Goal: Transaction & Acquisition: Subscribe to service/newsletter

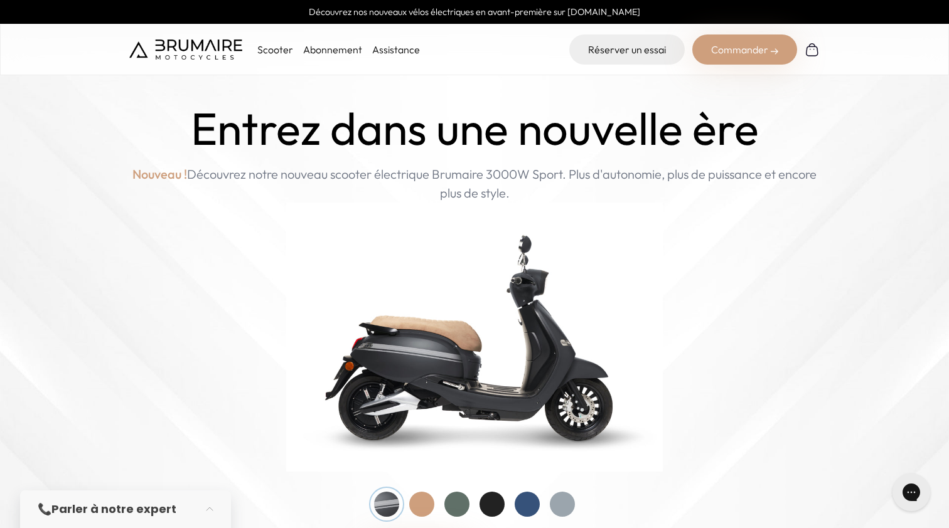
click at [338, 50] on link "Abonnement" at bounding box center [332, 49] width 59 height 13
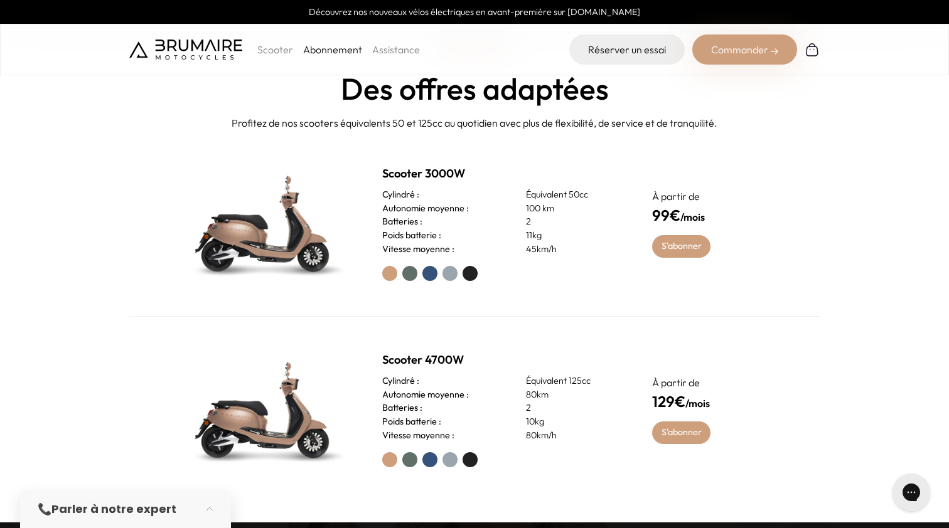
scroll to position [541, 0]
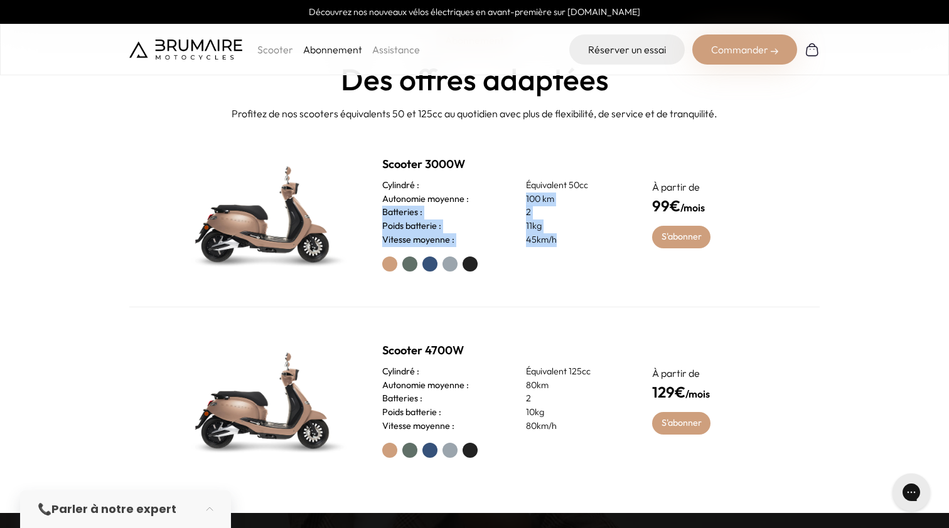
drag, startPoint x: 570, startPoint y: 238, endPoint x: 518, endPoint y: 194, distance: 69.0
click at [518, 194] on div "Scooter 3000W Cylindré : Équivalent 50cc Autonomie moyenne : 100 km Batteries :…" at bounding box center [502, 214] width 240 height 116
click at [549, 226] on p "11kg" at bounding box center [574, 227] width 96 height 14
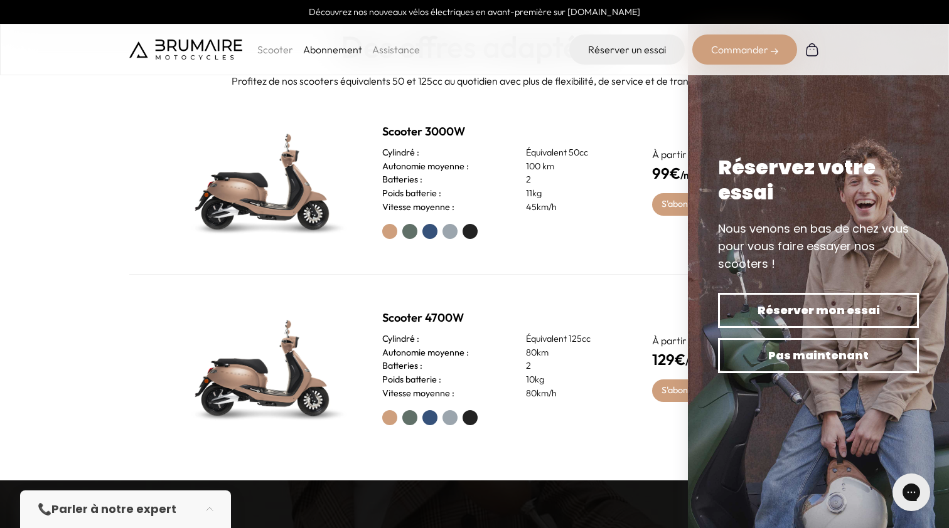
scroll to position [579, 0]
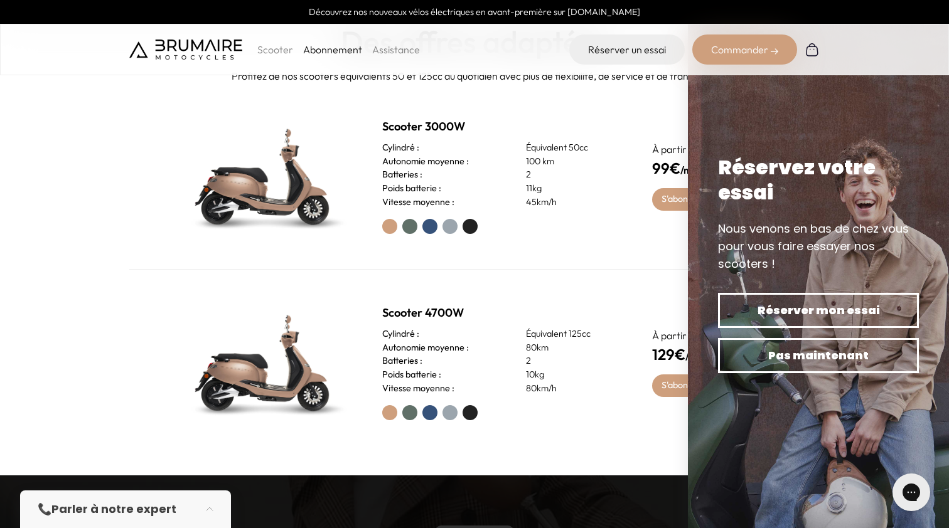
click at [624, 227] on div "Scooter 3000W Cylindré : Équivalent 50cc Autonomie moyenne : 100 km Batteries :…" at bounding box center [474, 176] width 690 height 186
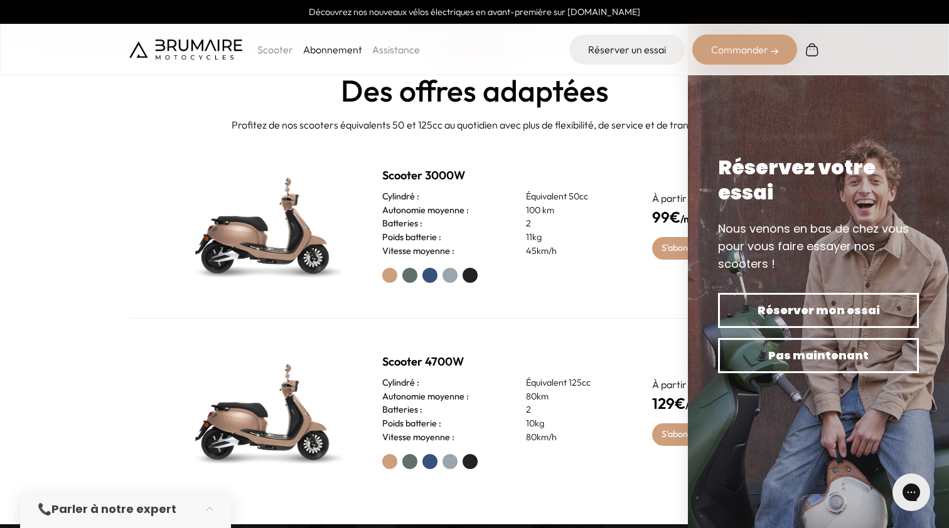
scroll to position [524, 0]
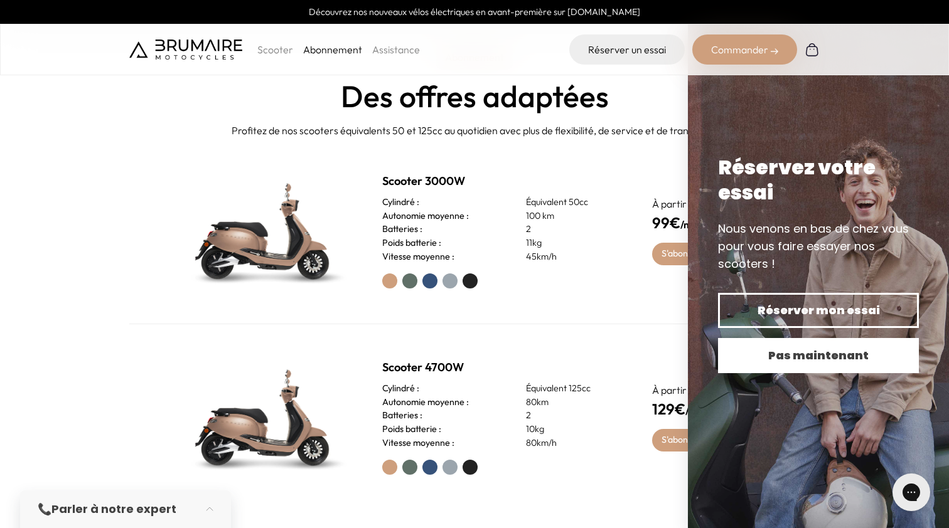
click at [795, 361] on span "Pas maintenant" at bounding box center [818, 356] width 157 height 18
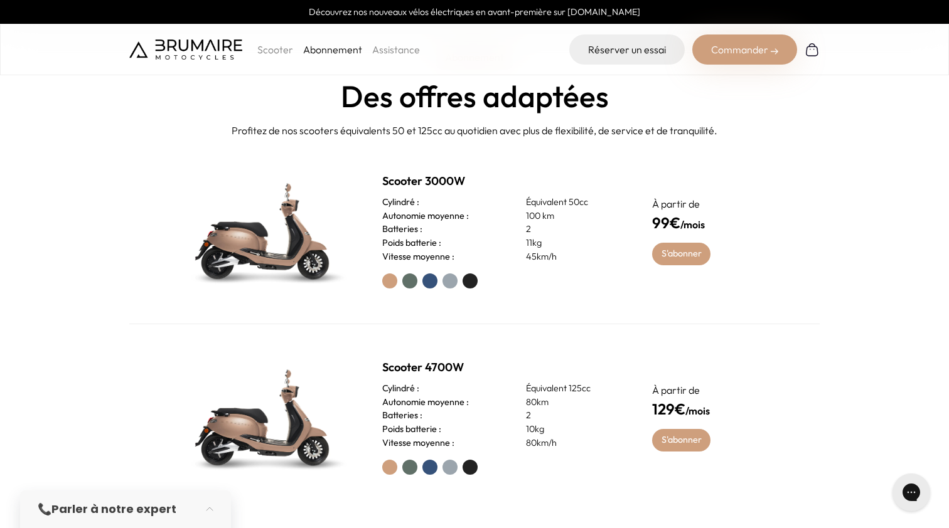
click at [411, 282] on label at bounding box center [409, 281] width 15 height 15
click at [433, 282] on label at bounding box center [429, 281] width 15 height 15
click at [449, 281] on label at bounding box center [449, 281] width 15 height 15
click at [472, 281] on label at bounding box center [469, 281] width 15 height 15
click at [401, 283] on div at bounding box center [502, 281] width 240 height 15
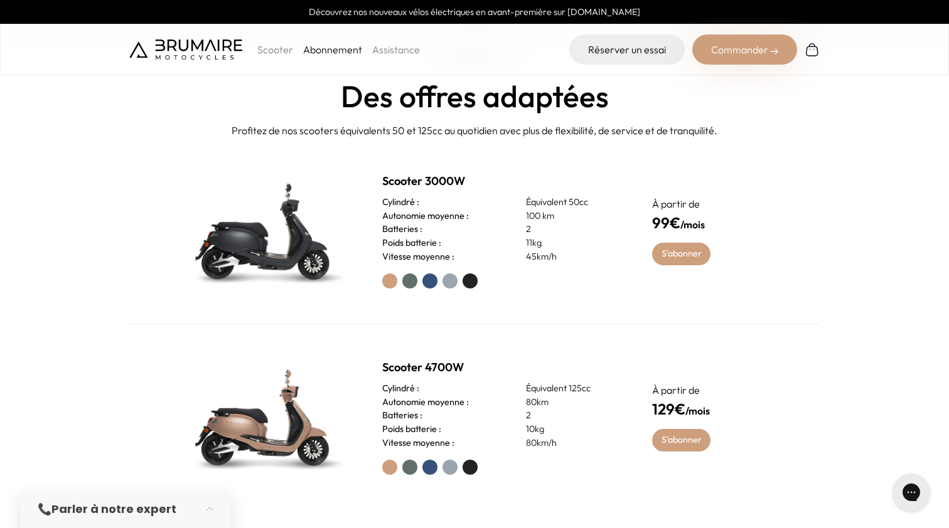
click at [403, 283] on label at bounding box center [409, 281] width 15 height 15
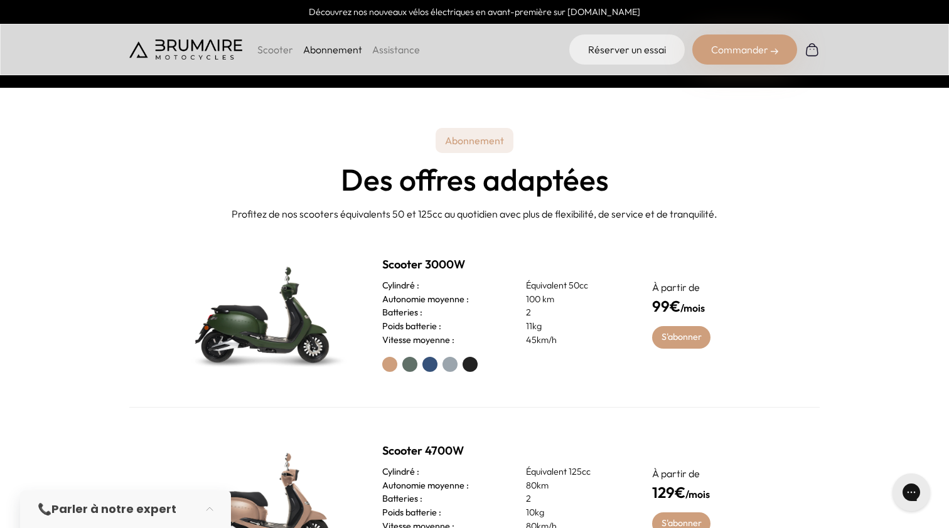
scroll to position [439, 0]
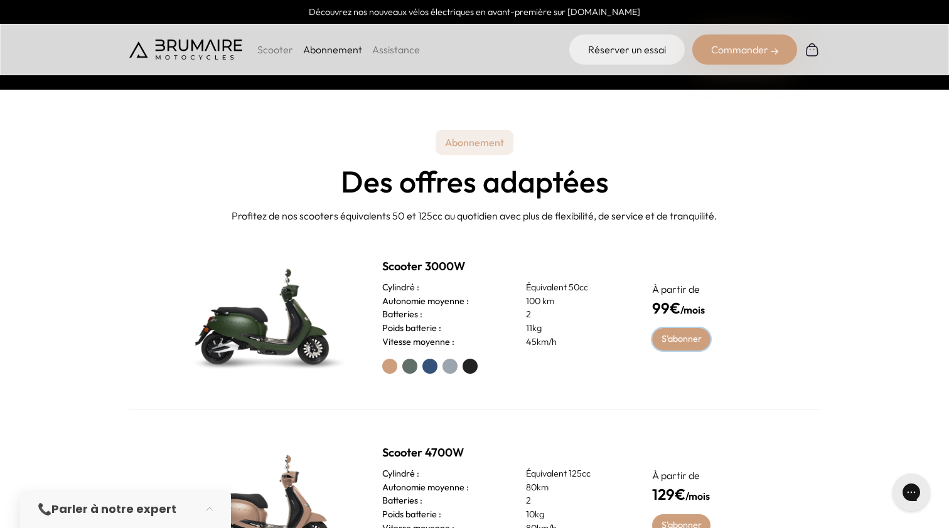
click at [668, 340] on link "S'abonner" at bounding box center [681, 339] width 58 height 23
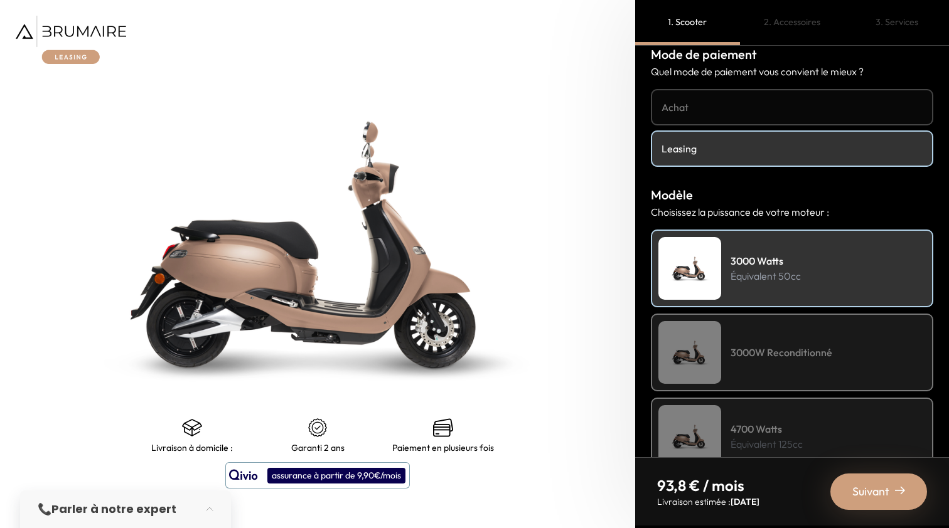
scroll to position [18, 0]
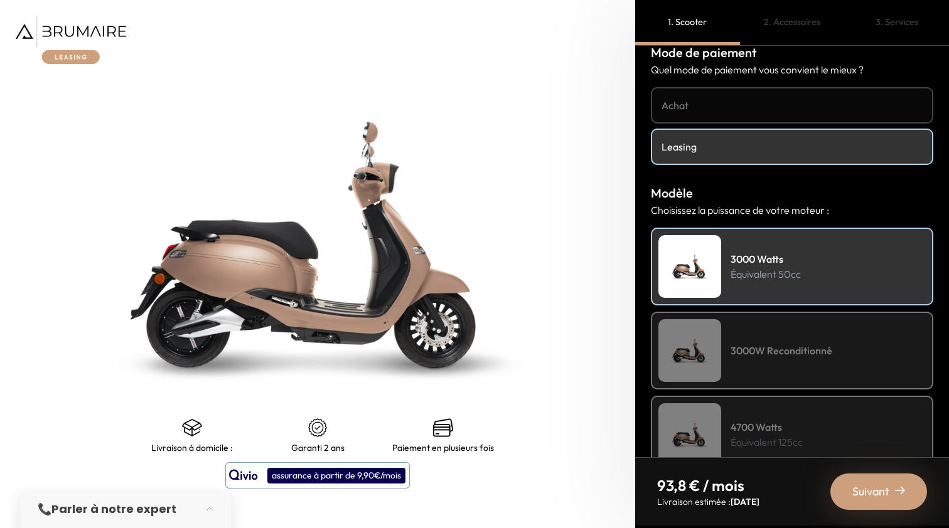
click at [737, 102] on h4 "Achat" at bounding box center [791, 105] width 261 height 15
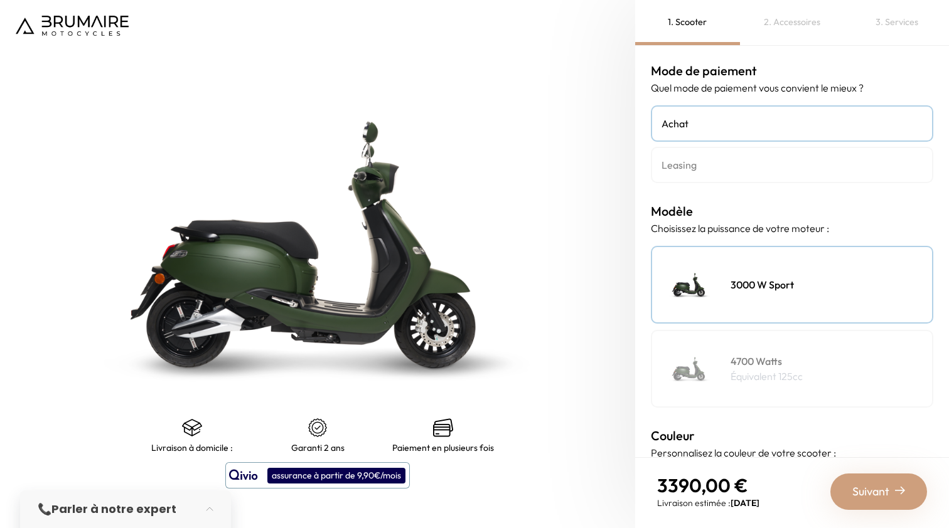
click at [726, 157] on h4 "Leasing" at bounding box center [791, 164] width 261 height 15
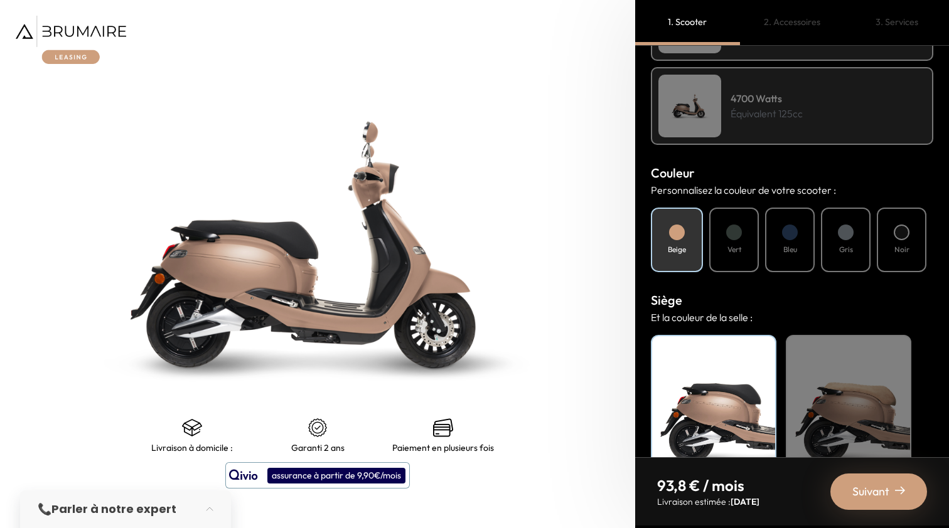
scroll to position [368, 0]
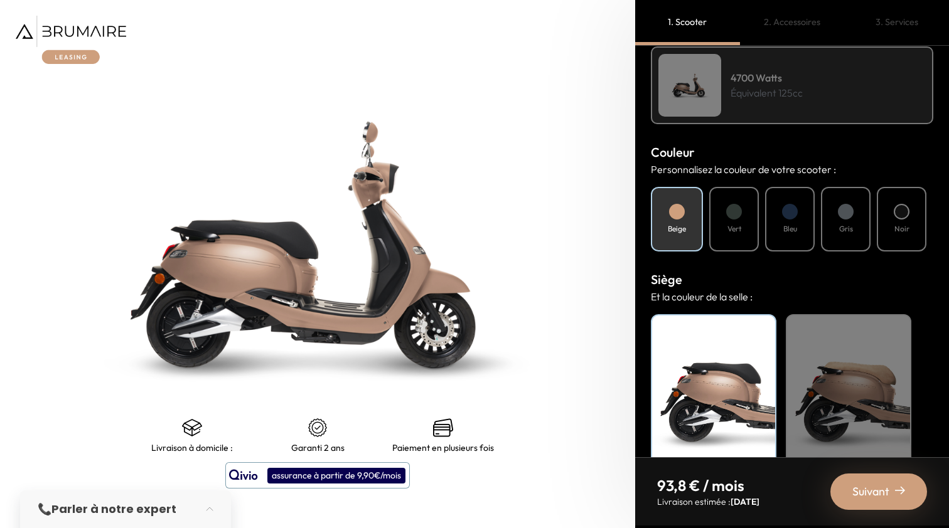
click at [899, 219] on div "Noir" at bounding box center [902, 219] width 50 height 65
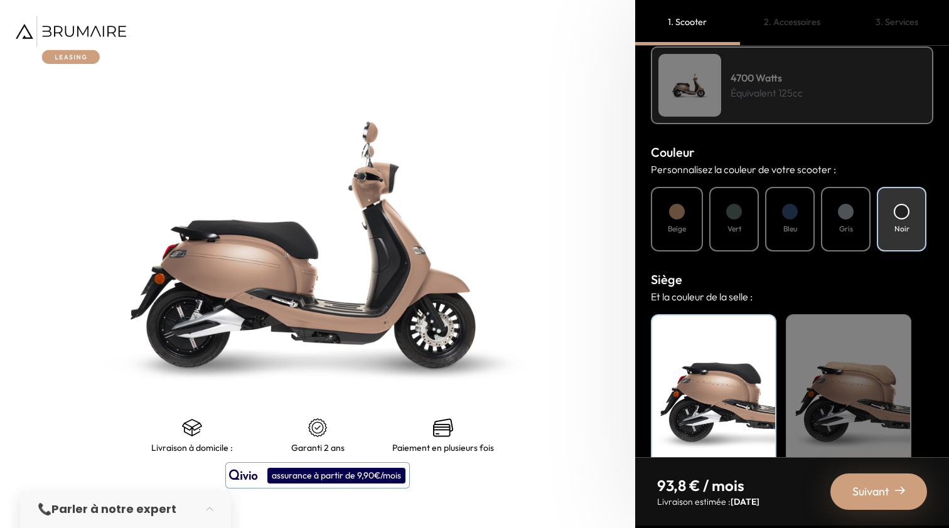
click at [787, 231] on h4 "Bleu" at bounding box center [790, 228] width 14 height 11
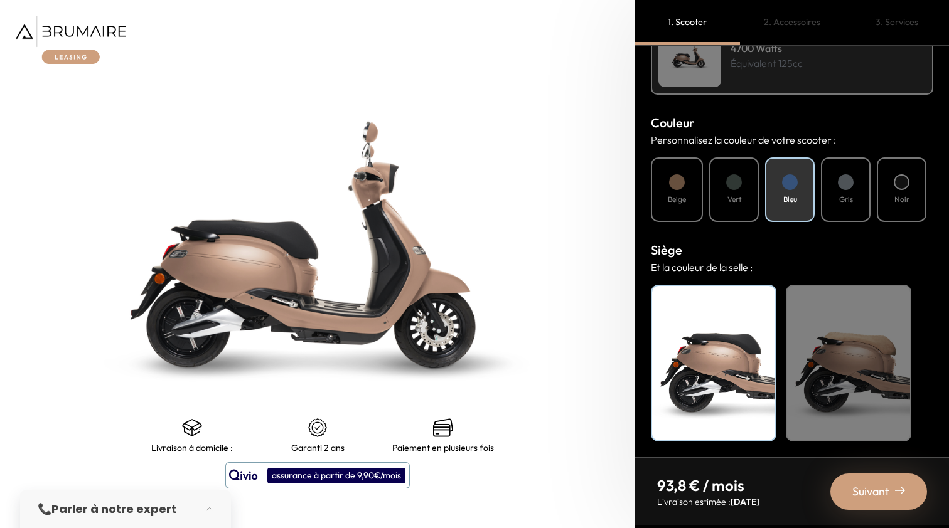
scroll to position [0, 0]
click at [846, 315] on div "Beige" at bounding box center [848, 363] width 125 height 157
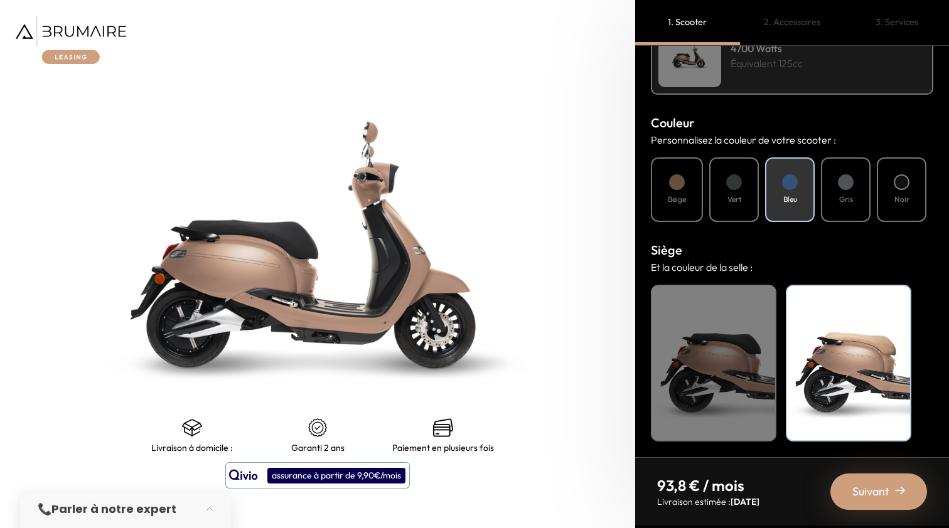
click at [741, 356] on div "Noir" at bounding box center [713, 363] width 125 height 157
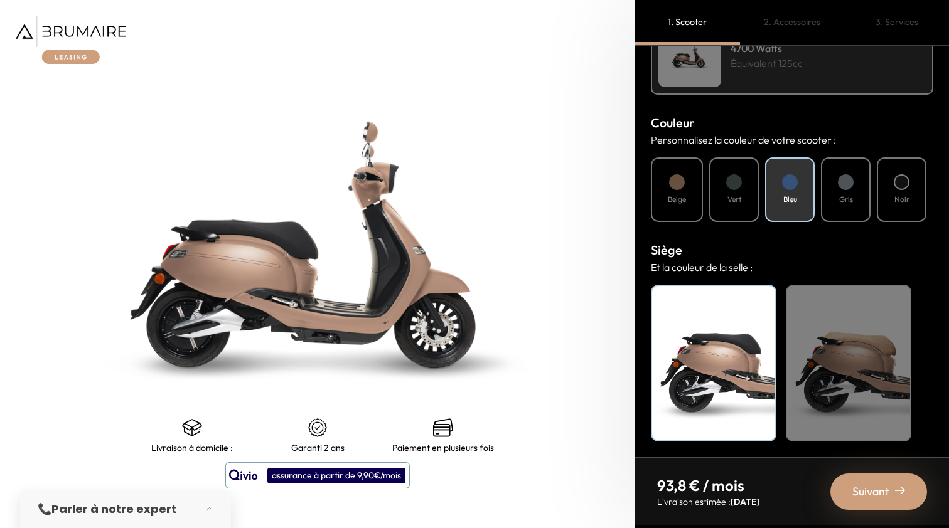
click at [808, 351] on div "Beige" at bounding box center [848, 363] width 125 height 157
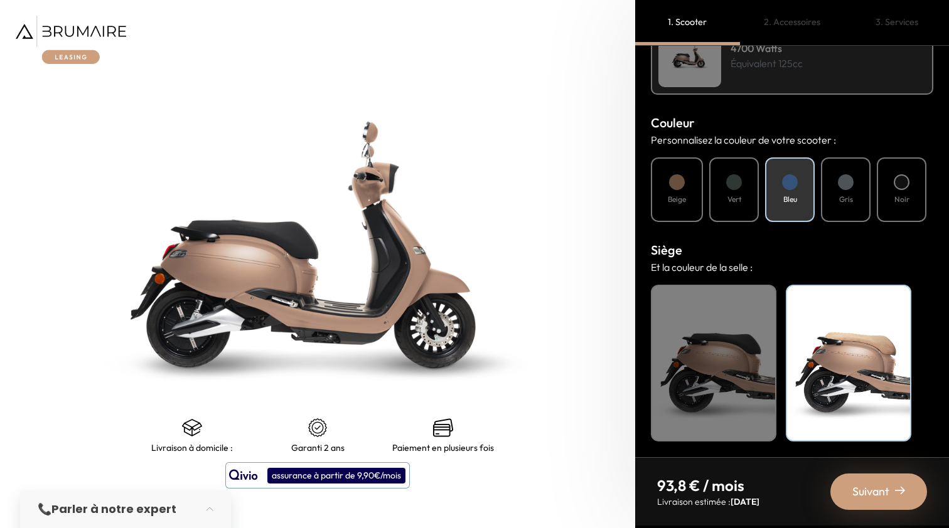
click at [720, 371] on div "Noir" at bounding box center [713, 363] width 125 height 157
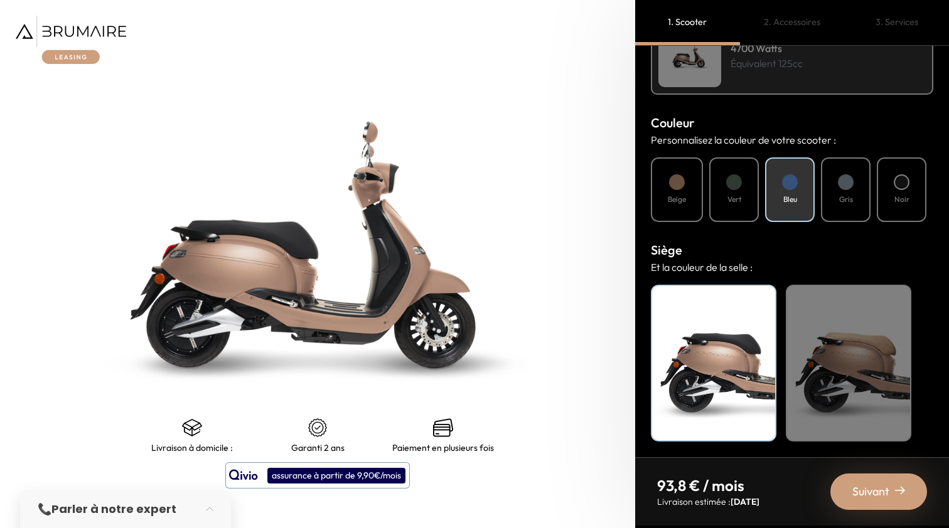
click at [862, 195] on div "Gris" at bounding box center [846, 189] width 50 height 65
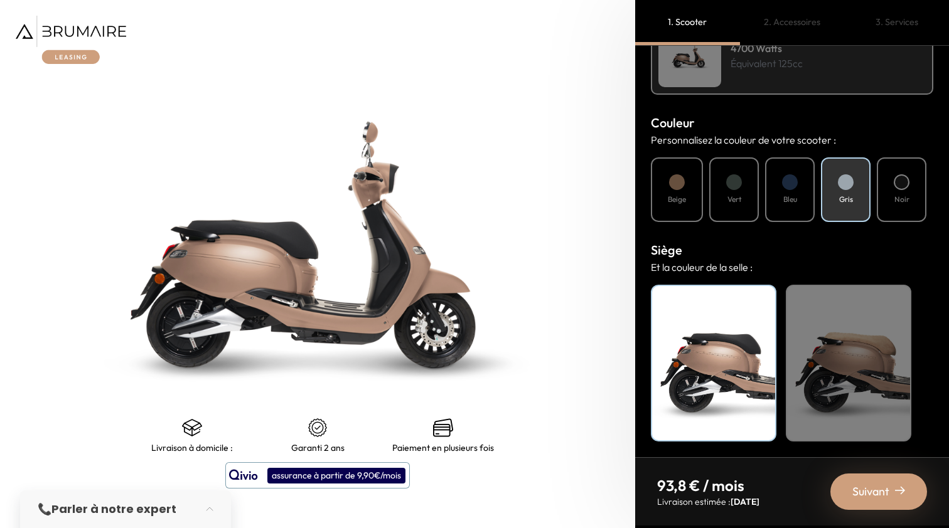
click at [716, 196] on div "Vert" at bounding box center [734, 189] width 50 height 65
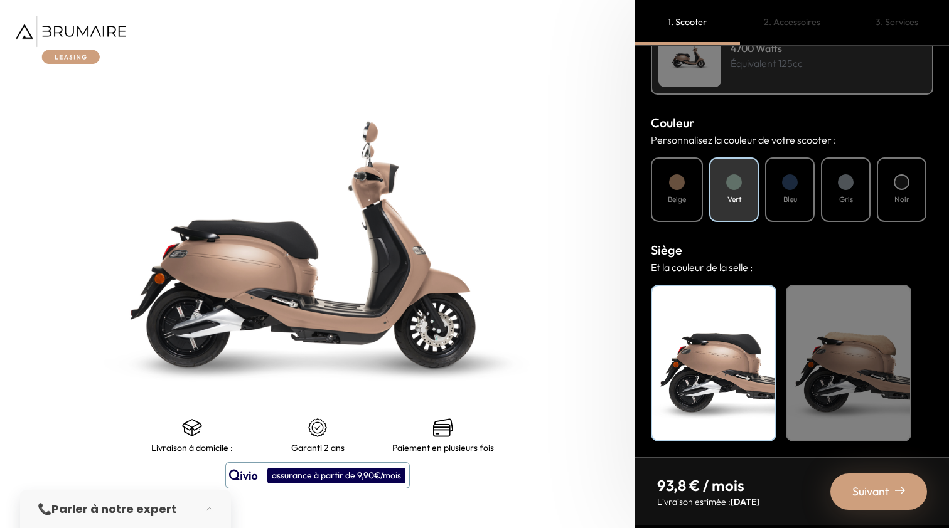
click at [677, 196] on h4 "Beige" at bounding box center [677, 199] width 18 height 11
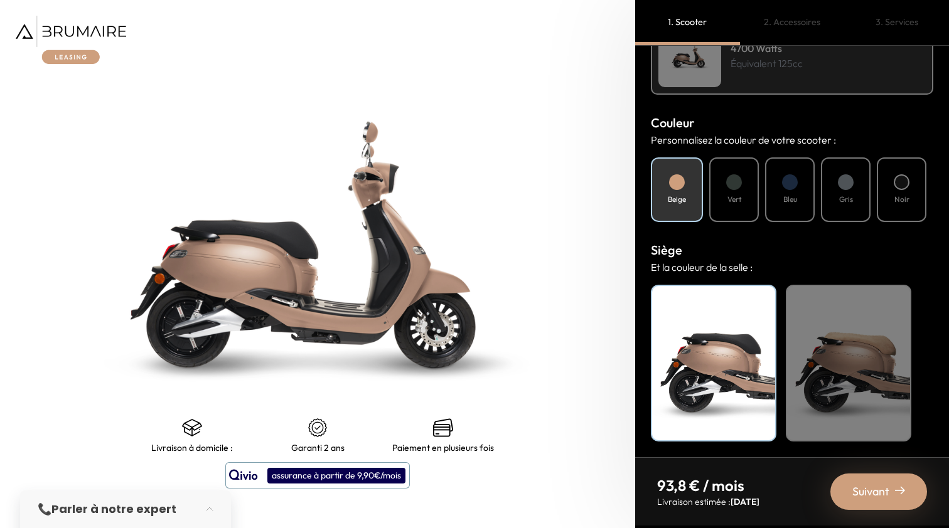
click at [875, 192] on div "Beige Vert Bleu Gris Noir" at bounding box center [792, 189] width 282 height 65
click at [846, 192] on div "Gris" at bounding box center [846, 189] width 50 height 65
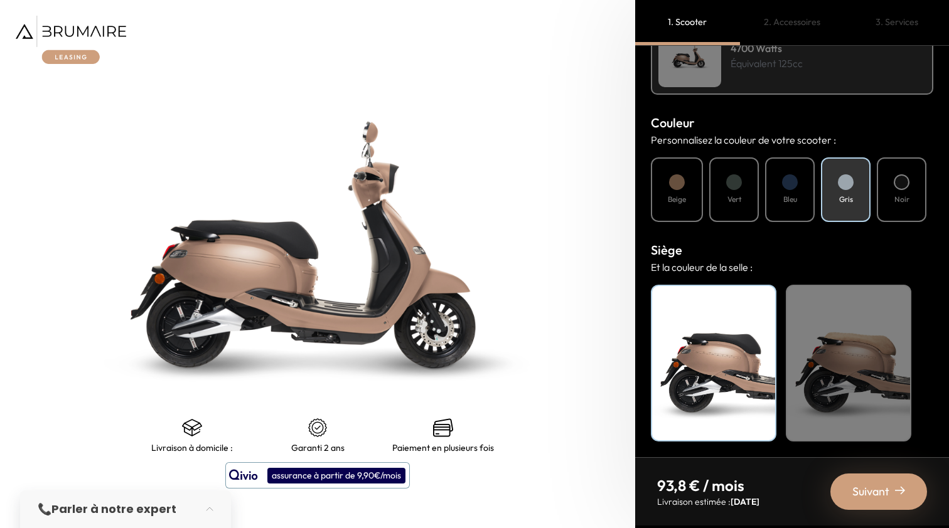
click at [782, 193] on div "Bleu" at bounding box center [790, 189] width 50 height 65
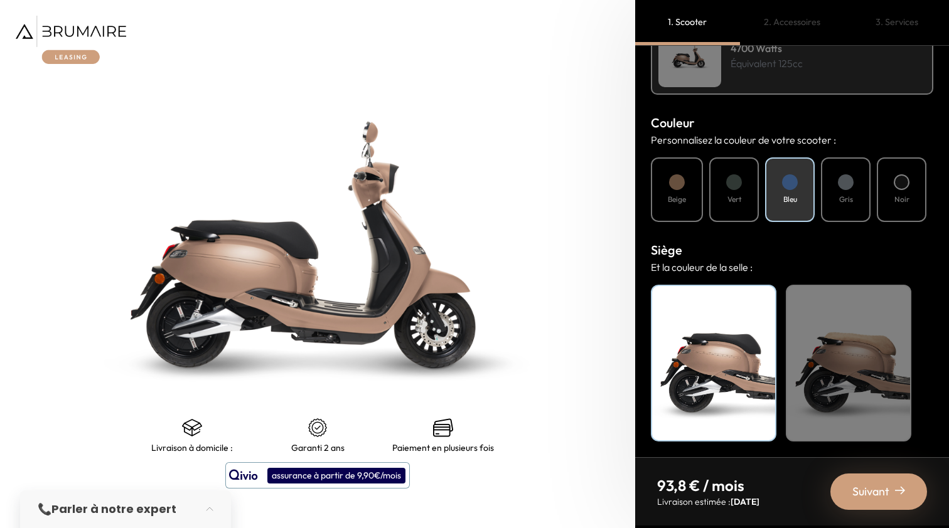
click at [828, 351] on div "Beige" at bounding box center [848, 363] width 125 height 157
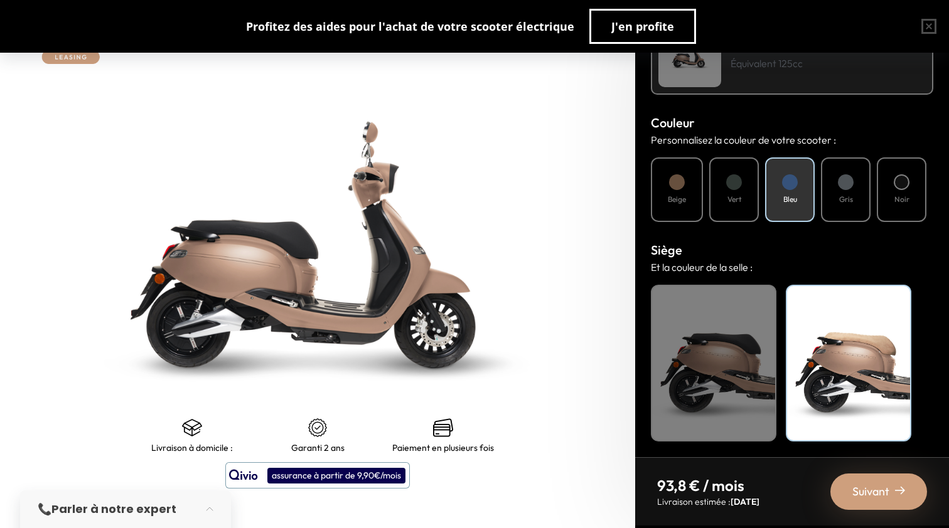
click at [864, 173] on div "Gris" at bounding box center [846, 189] width 50 height 65
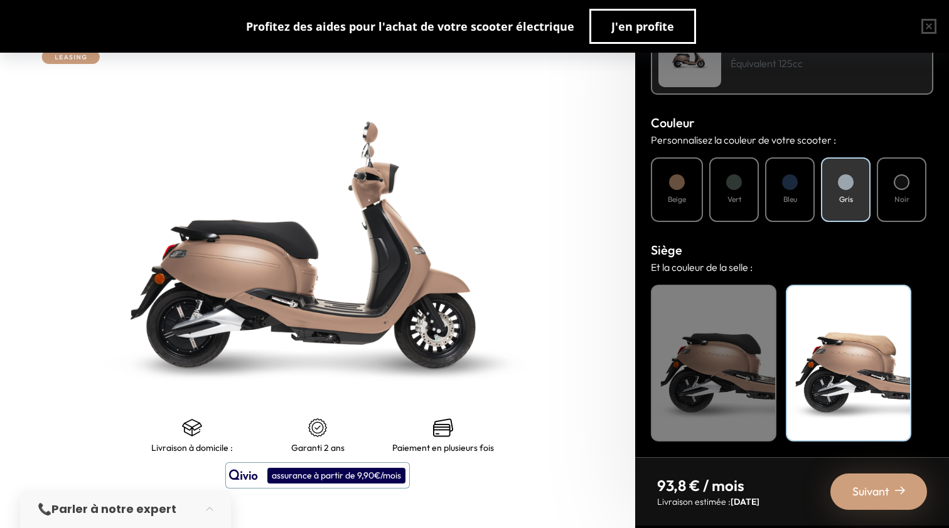
click at [778, 328] on div "Noir Beige" at bounding box center [792, 363] width 282 height 157
click at [734, 338] on div "Noir" at bounding box center [713, 363] width 125 height 157
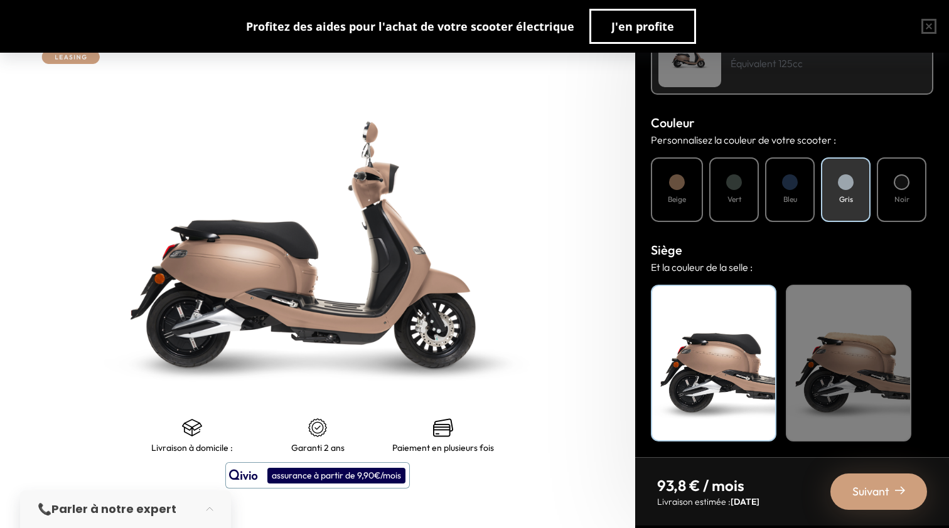
click at [919, 495] on div "Suivant" at bounding box center [878, 492] width 97 height 36
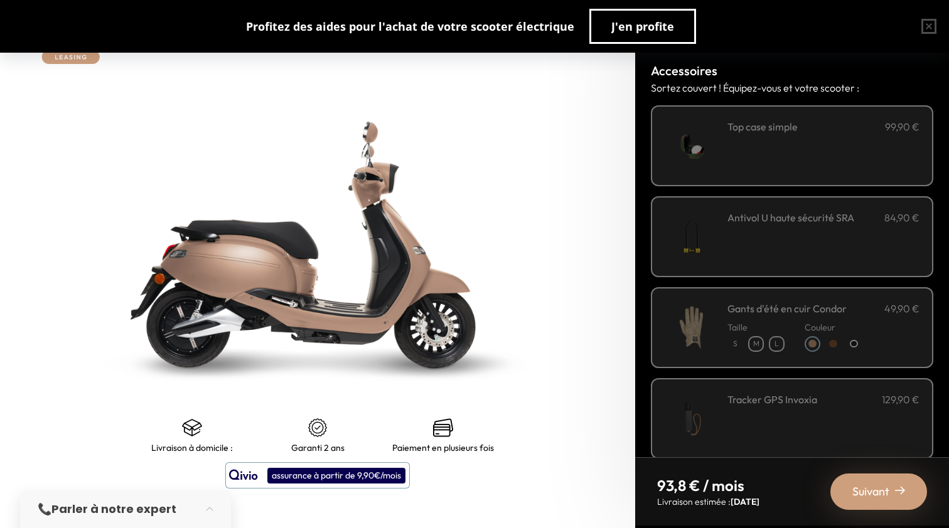
click at [872, 136] on div "**********" at bounding box center [823, 145] width 192 height 53
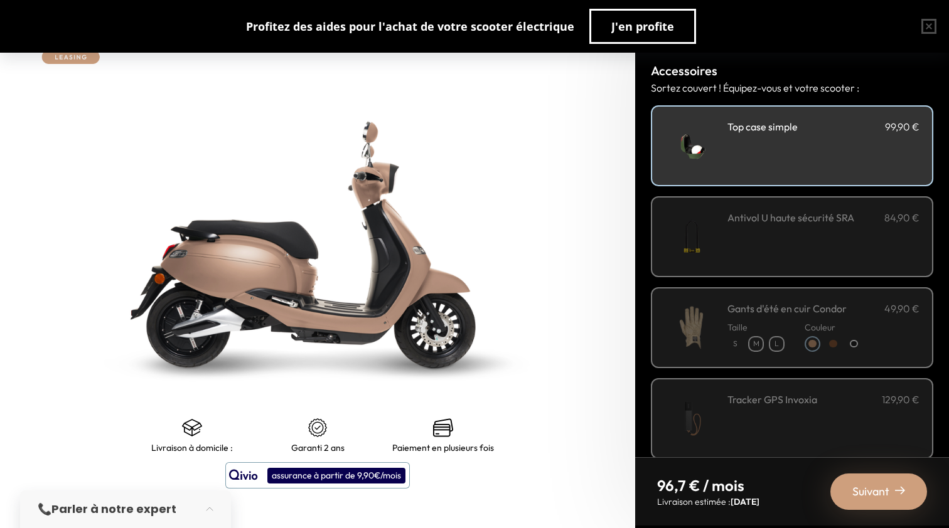
scroll to position [36, 0]
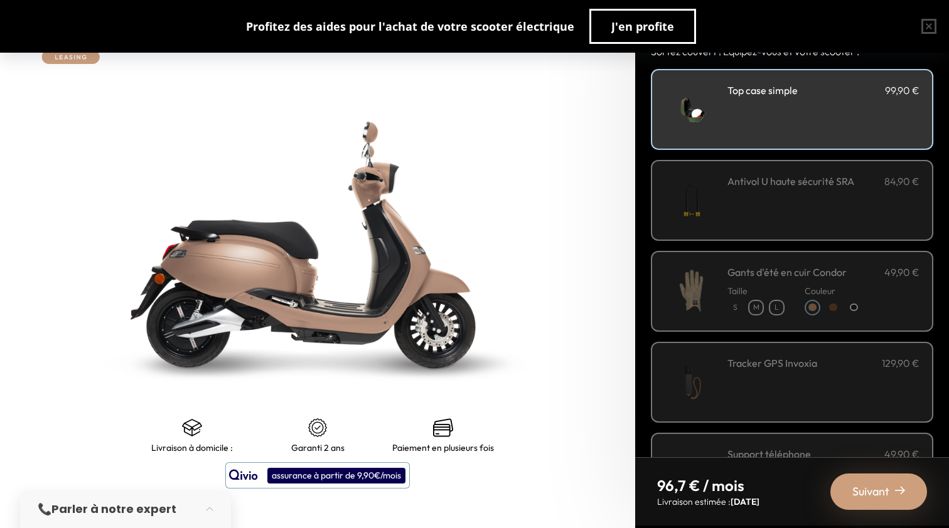
click at [825, 220] on div "Antivol U haute sécurité SRA 84,90 €" at bounding box center [823, 200] width 192 height 53
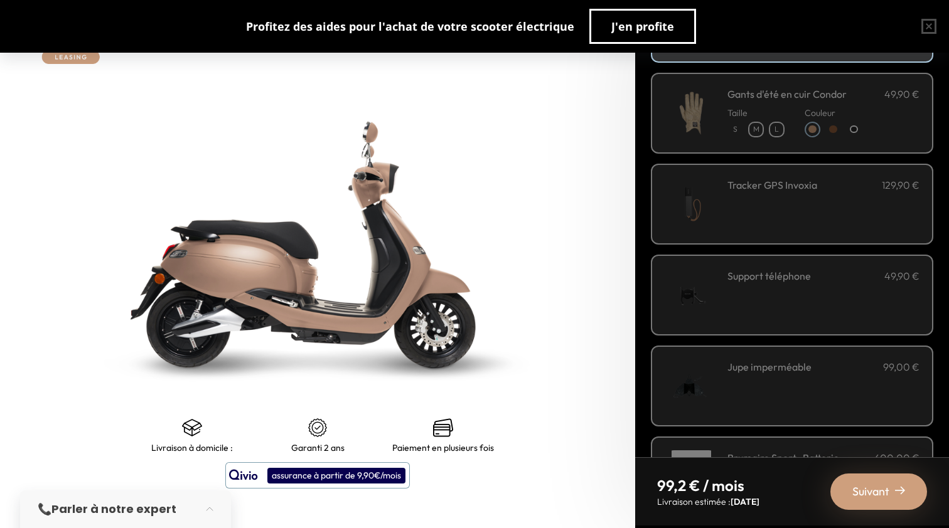
scroll to position [215, 0]
click at [790, 199] on div "Tracker GPS Invoxia 129,90 €" at bounding box center [823, 203] width 192 height 53
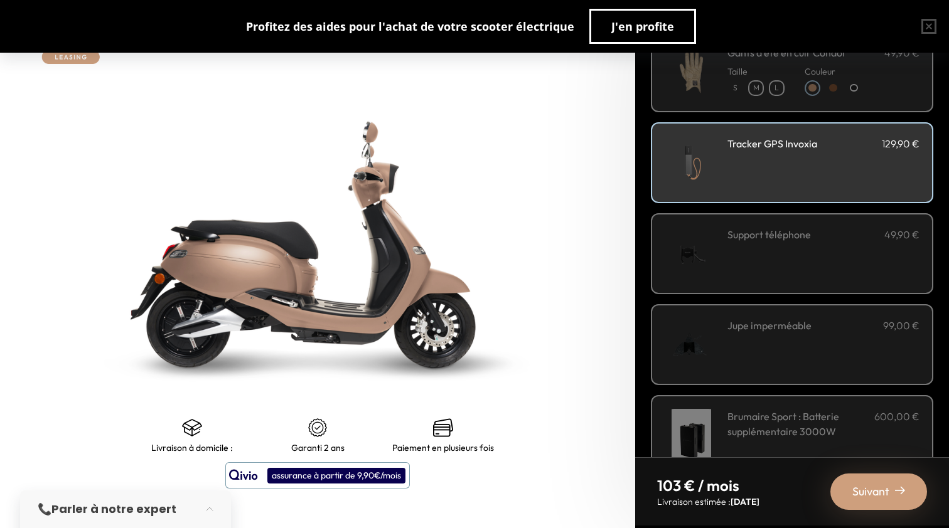
scroll to position [259, 0]
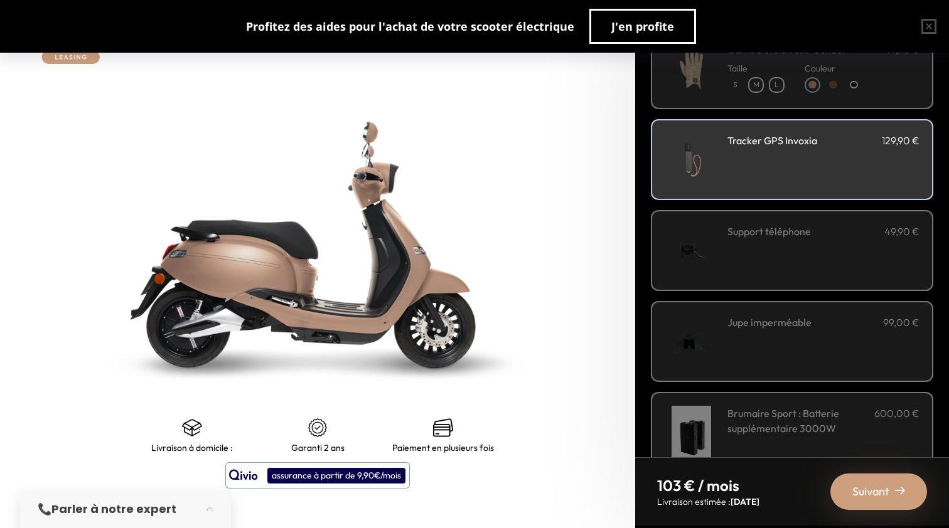
click at [787, 265] on div "Support téléphone 49,90 €" at bounding box center [823, 250] width 192 height 53
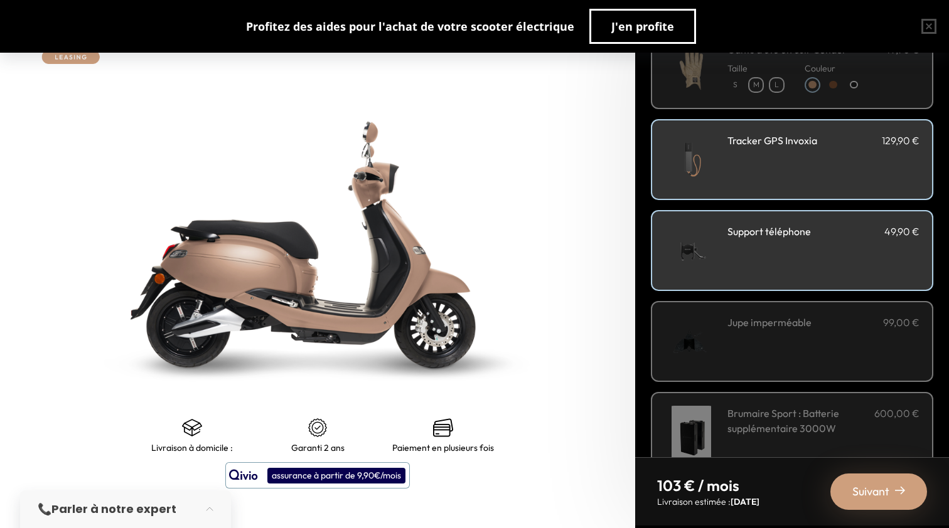
click at [787, 317] on h3 "Jupe imperméable" at bounding box center [769, 322] width 84 height 15
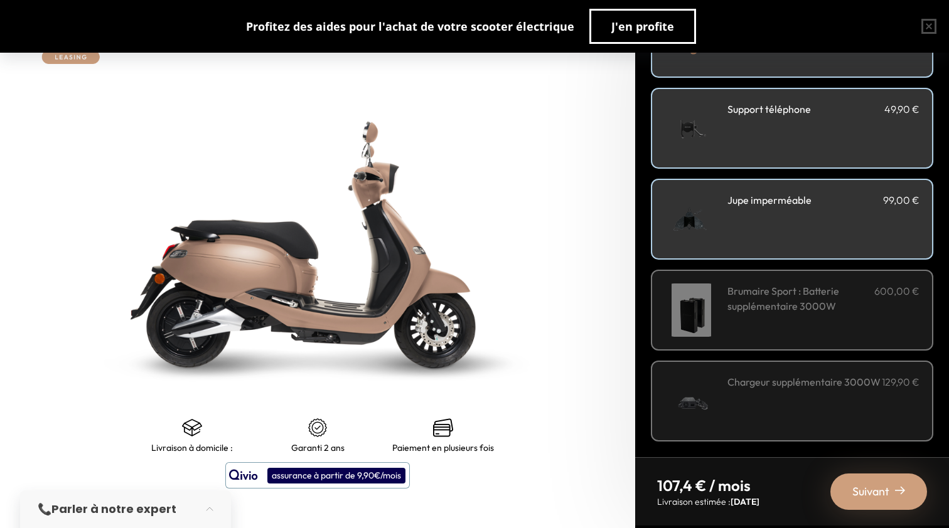
scroll to position [0, 0]
click at [813, 314] on h3 "Brumaire Sport : Batterie supplémentaire 3000W" at bounding box center [800, 299] width 147 height 30
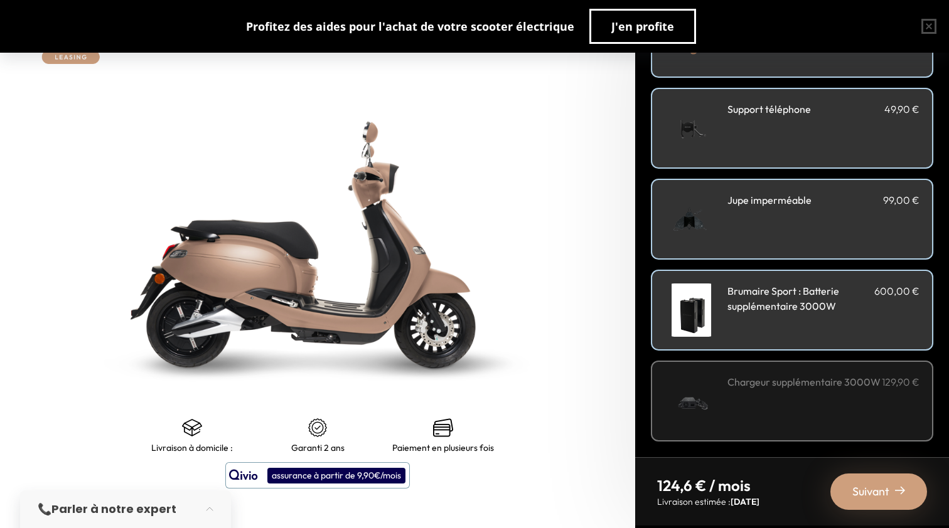
click at [813, 406] on div "Chargeur supplémentaire 3000W 129,90 €" at bounding box center [823, 401] width 192 height 53
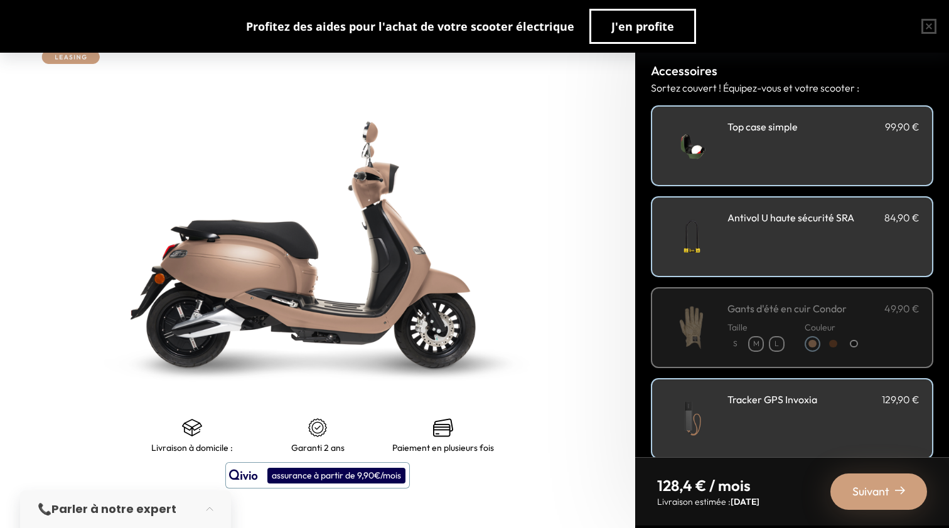
click at [883, 493] on span "Suivant" at bounding box center [870, 492] width 37 height 18
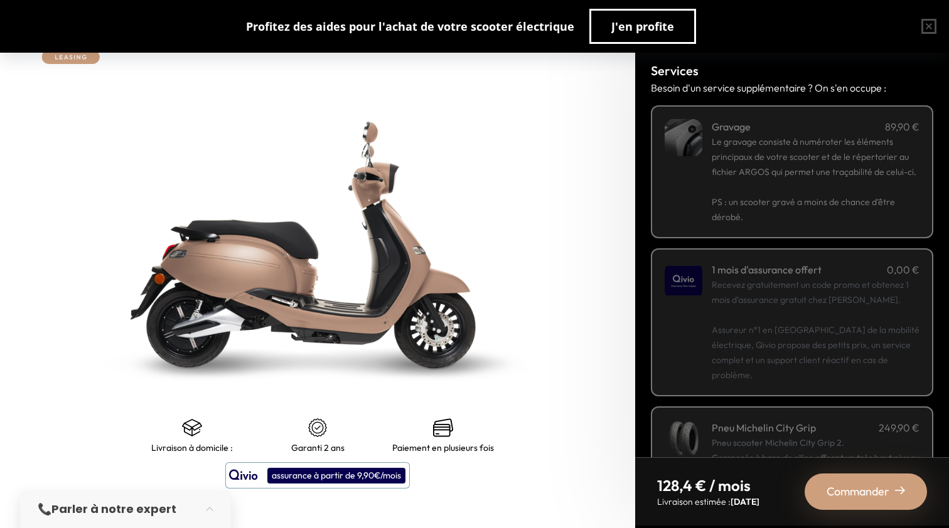
drag, startPoint x: 706, startPoint y: 97, endPoint x: 864, endPoint y: 97, distance: 158.1
click at [864, 97] on div "Services Besoin d'un service supplémentaire ? On s'en occupe : Gravage 89,90 € …" at bounding box center [792, 252] width 314 height 412
click at [888, 94] on p "Besoin d'un service supplémentaire ? On s'en occupe :" at bounding box center [792, 87] width 282 height 15
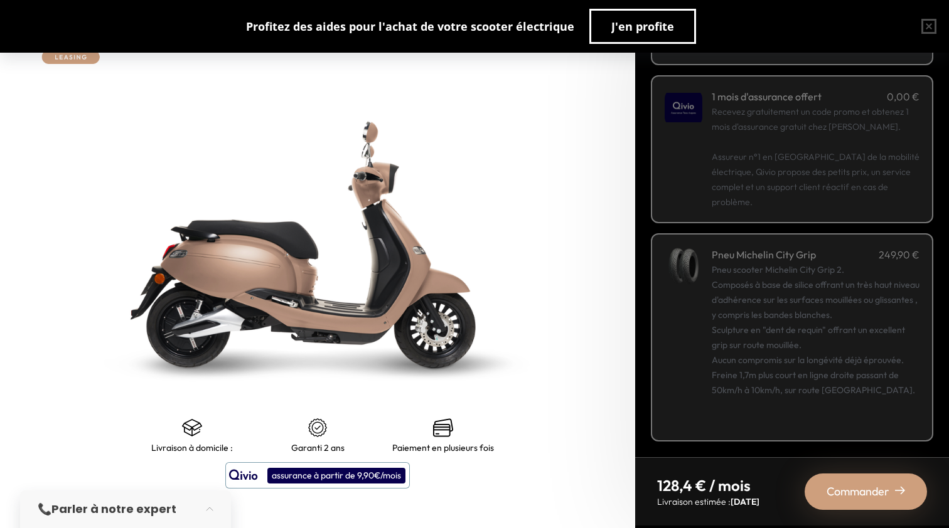
click at [817, 155] on p "Recevez gratuitement un code promo et obtenez 1 mois d'assurance gratuit chez Q…" at bounding box center [816, 156] width 208 height 105
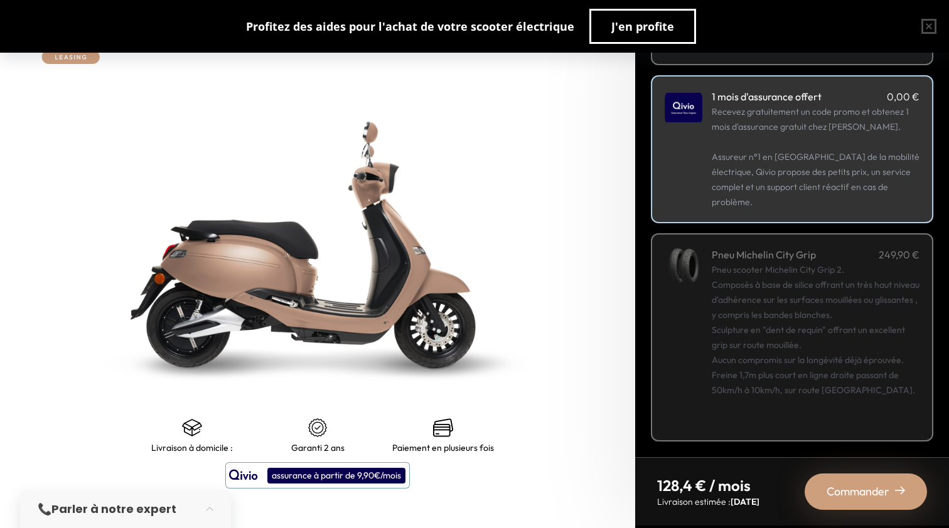
click at [890, 499] on div "Commander" at bounding box center [865, 492] width 122 height 36
